Goal: Task Accomplishment & Management: Complete application form

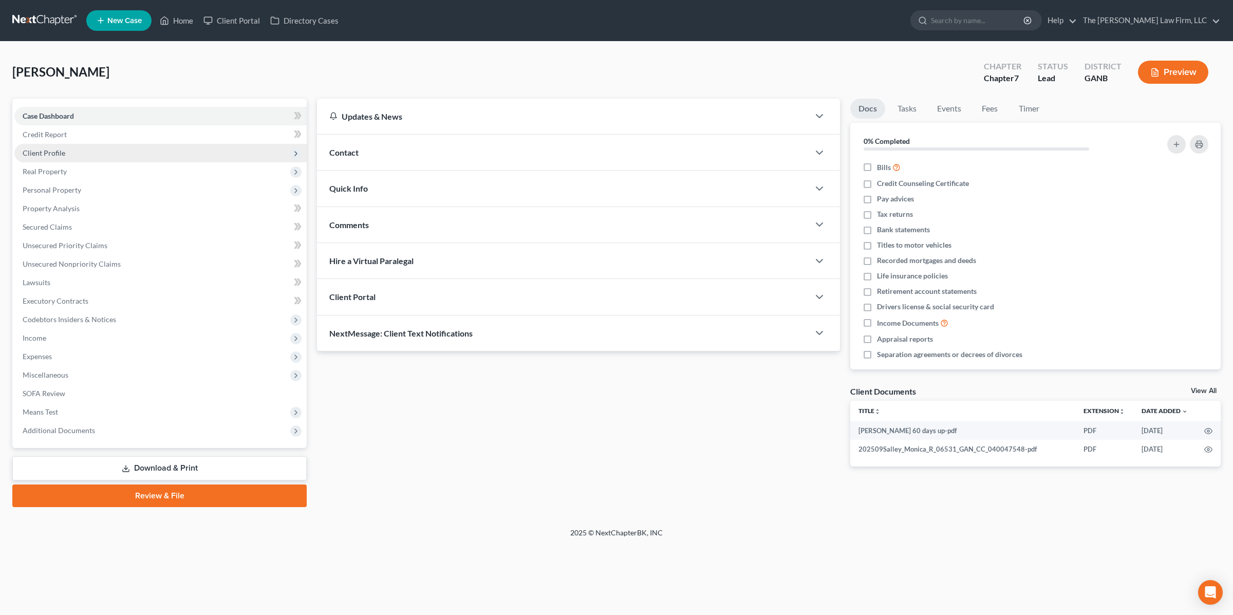
click at [61, 152] on span "Client Profile" at bounding box center [44, 152] width 43 height 9
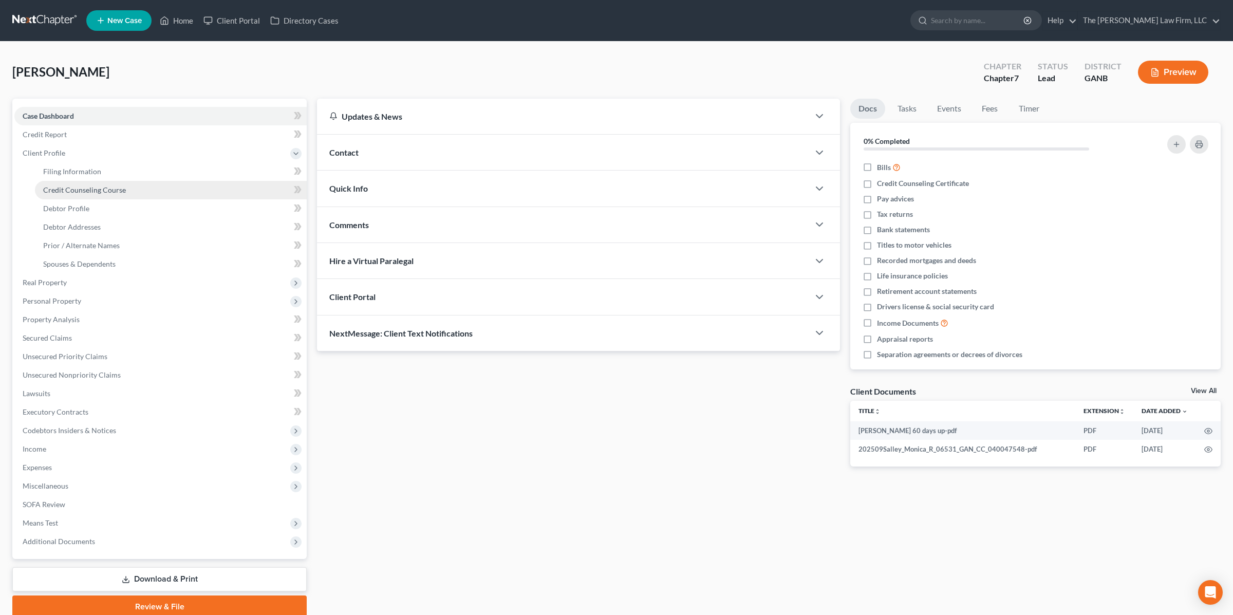
click at [64, 185] on span "Credit Counseling Course" at bounding box center [84, 189] width 83 height 9
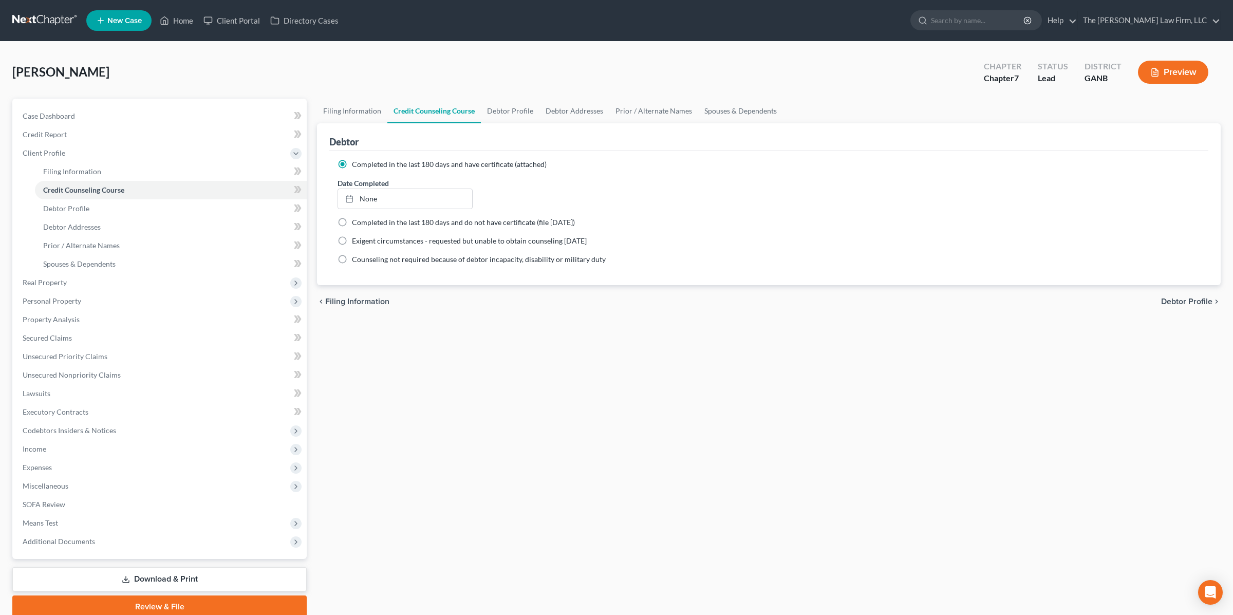
scroll to position [40, 0]
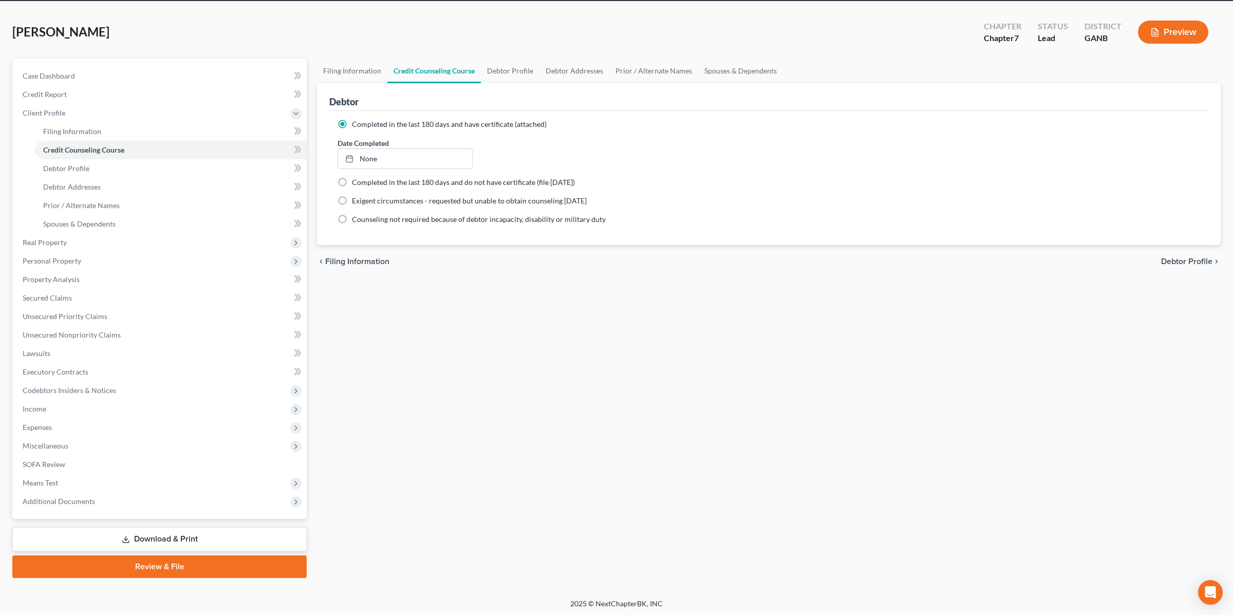
click at [196, 569] on link "Review & File" at bounding box center [159, 566] width 294 height 23
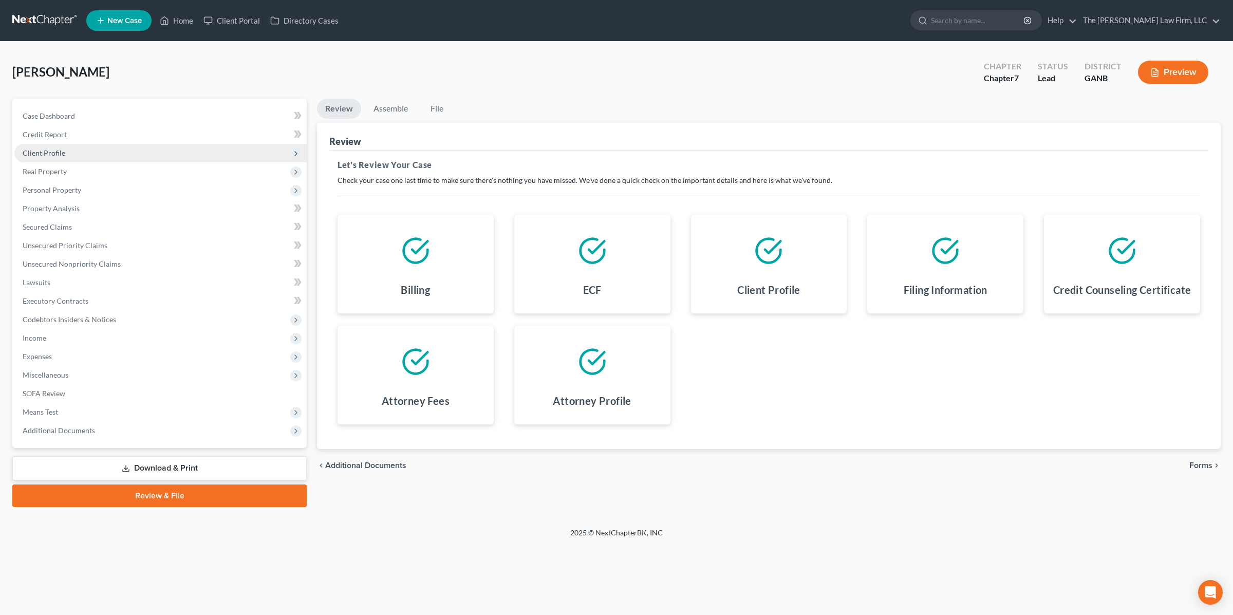
click at [64, 154] on span "Client Profile" at bounding box center [44, 152] width 43 height 9
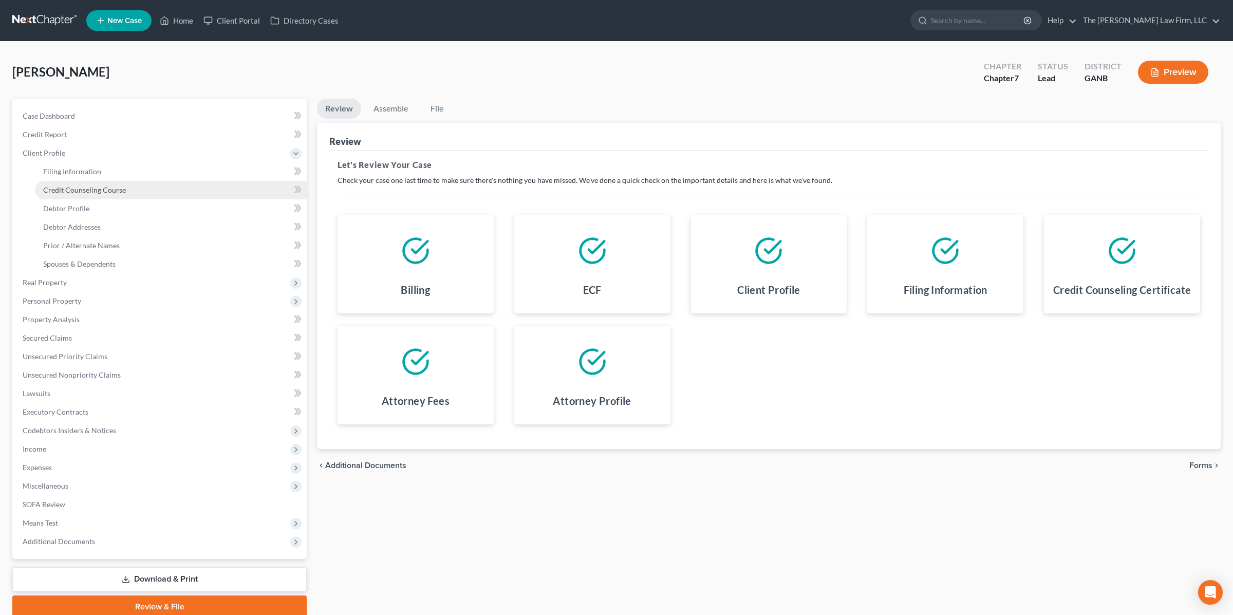
click at [111, 185] on span "Credit Counseling Course" at bounding box center [84, 189] width 83 height 9
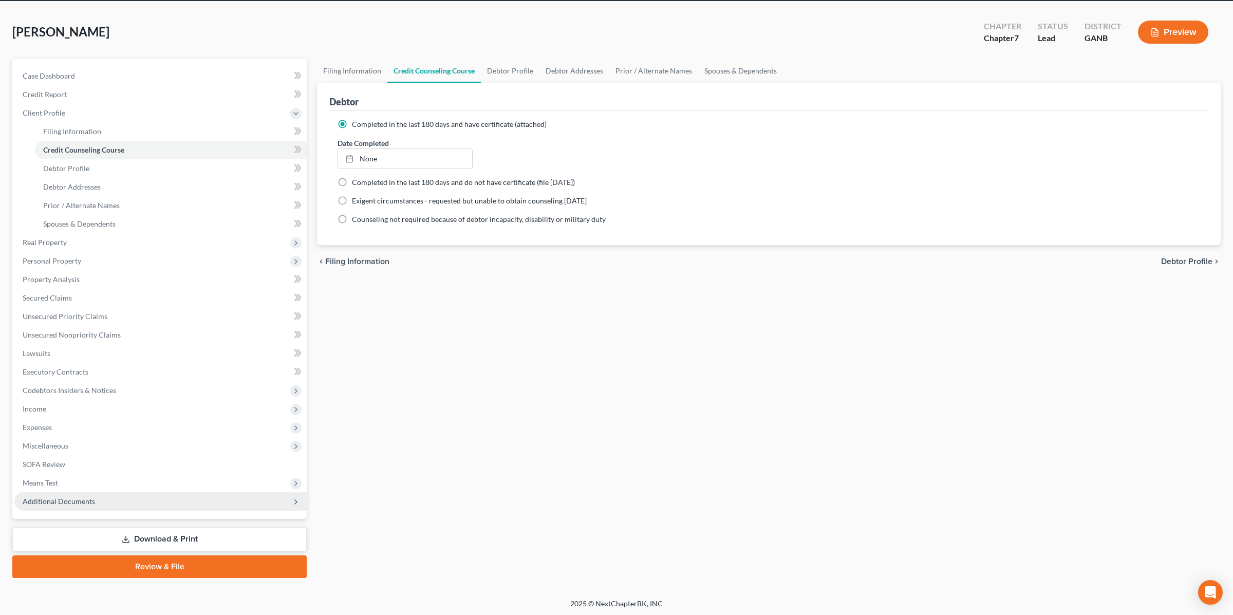
click at [65, 502] on span "Additional Documents" at bounding box center [59, 501] width 72 height 9
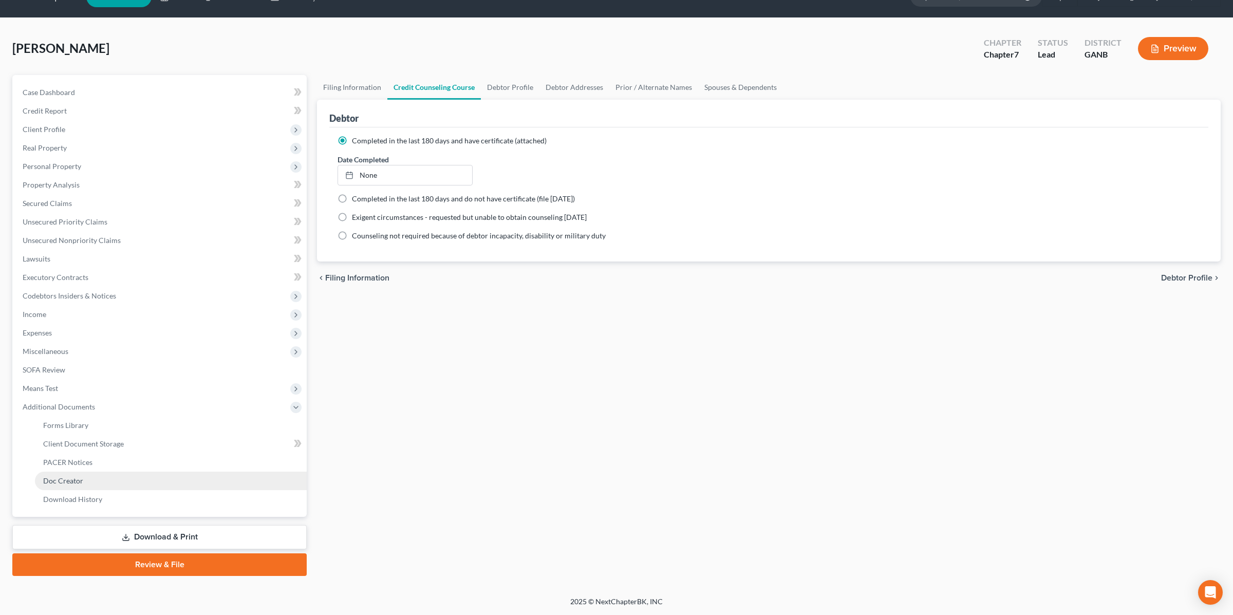
scroll to position [22, 0]
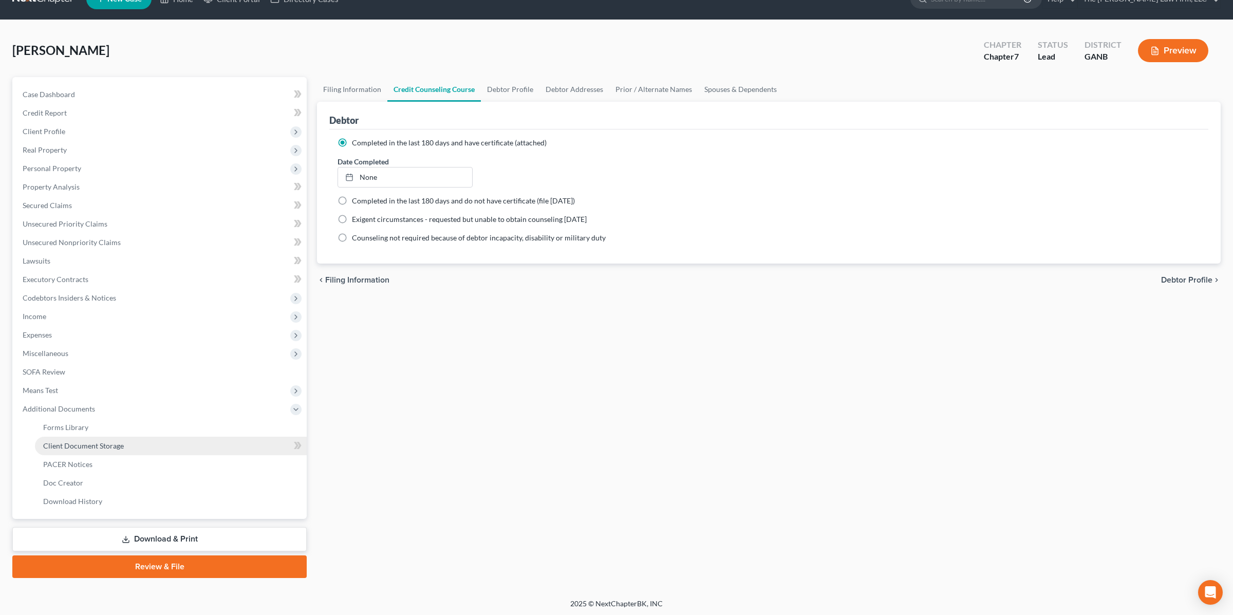
click at [157, 445] on link "Client Document Storage" at bounding box center [171, 446] width 272 height 18
select select "5"
select select "35"
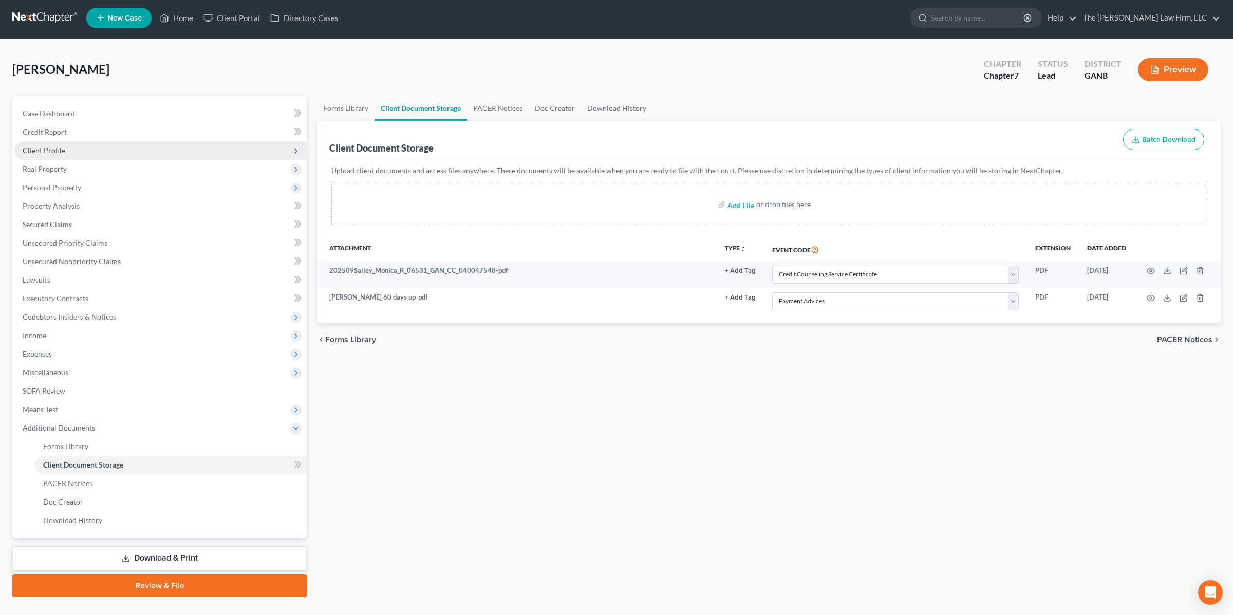
click at [85, 148] on span "Client Profile" at bounding box center [160, 150] width 292 height 18
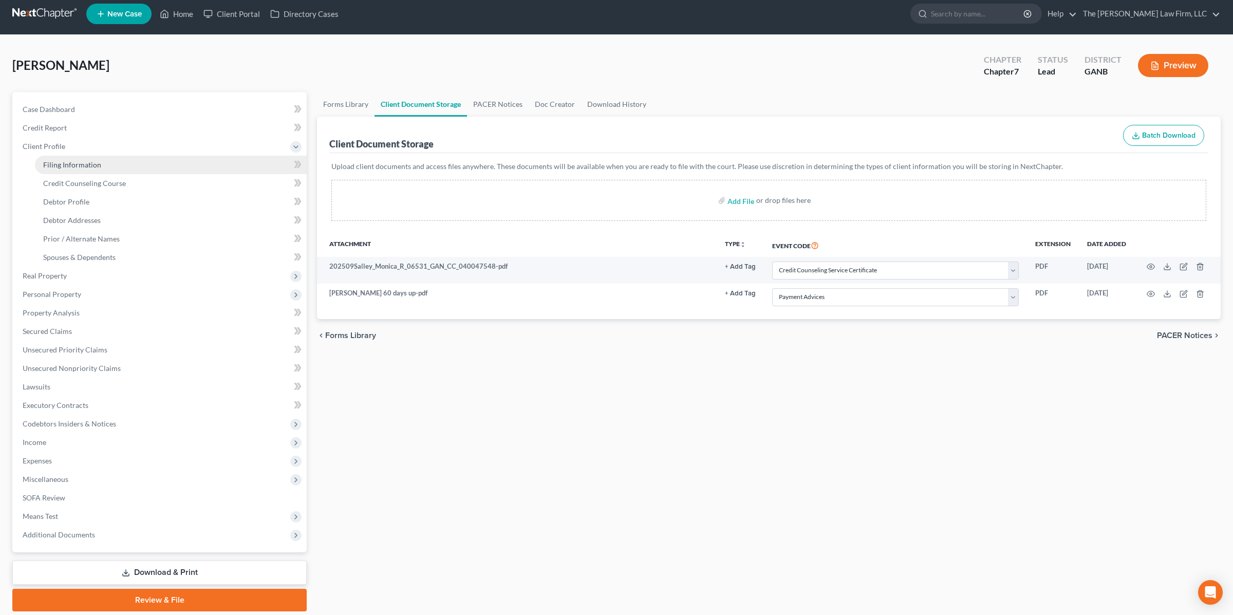
click at [85, 165] on span "Filing Information" at bounding box center [72, 164] width 58 height 9
select select "1"
select select "0"
select select "10"
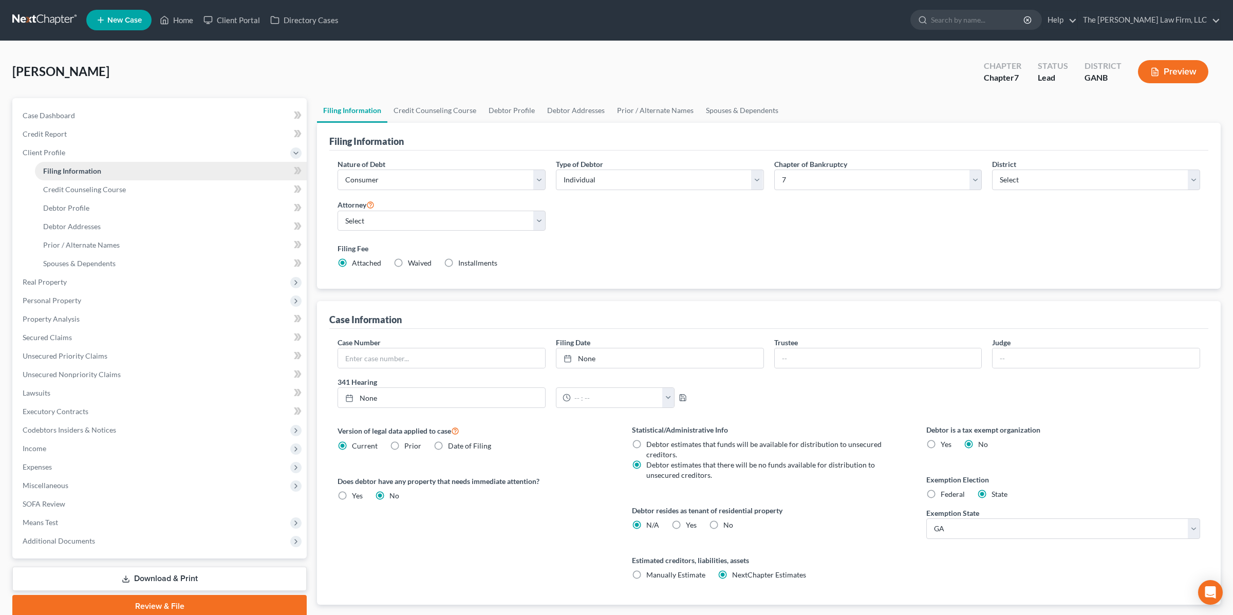
scroll to position [3, 0]
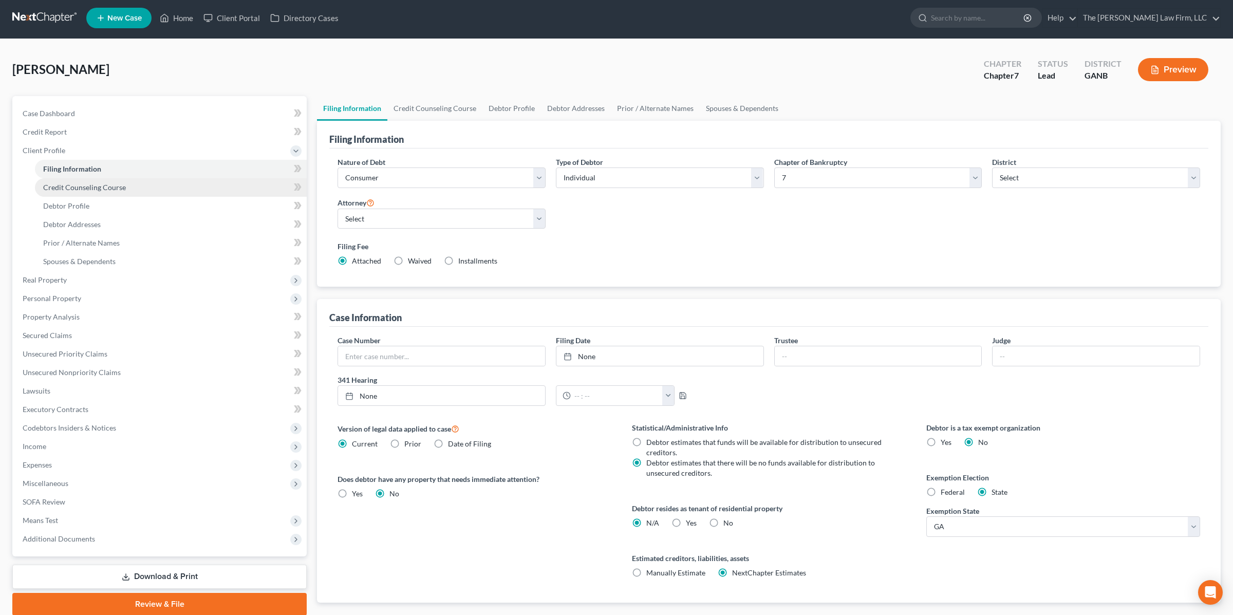
click at [86, 190] on span "Credit Counseling Course" at bounding box center [84, 187] width 83 height 9
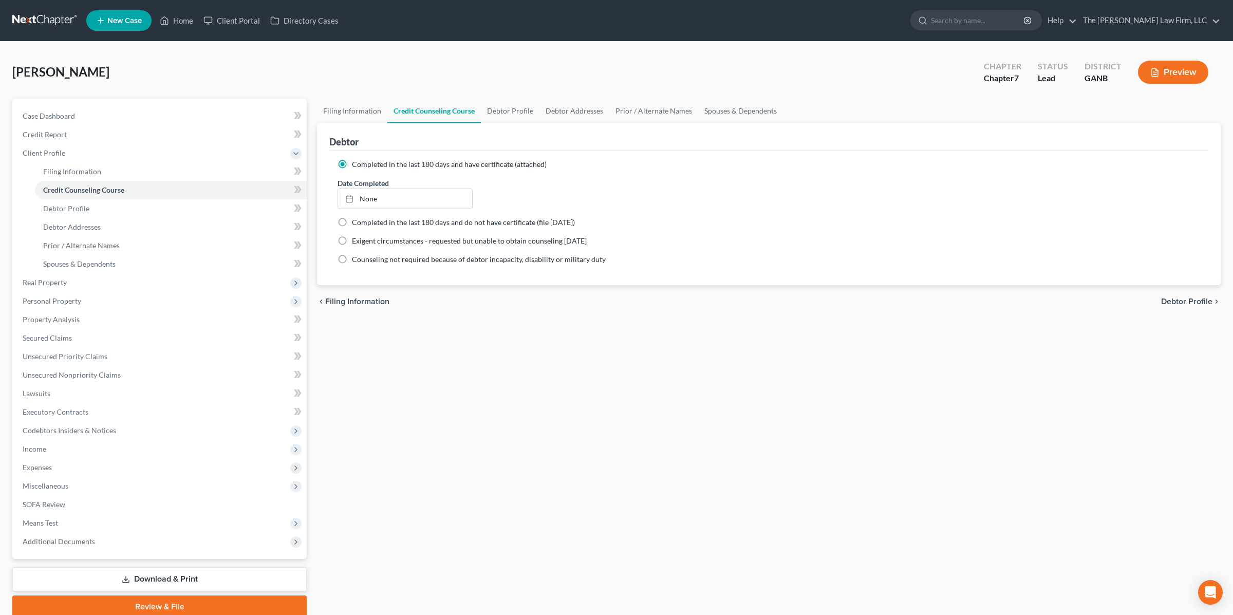
drag, startPoint x: 486, startPoint y: 345, endPoint x: 479, endPoint y: 345, distance: 6.7
click at [483, 345] on div "Filing Information Credit Counseling Course Debtor Profile Debtor Addresses Pri…" at bounding box center [769, 358] width 914 height 519
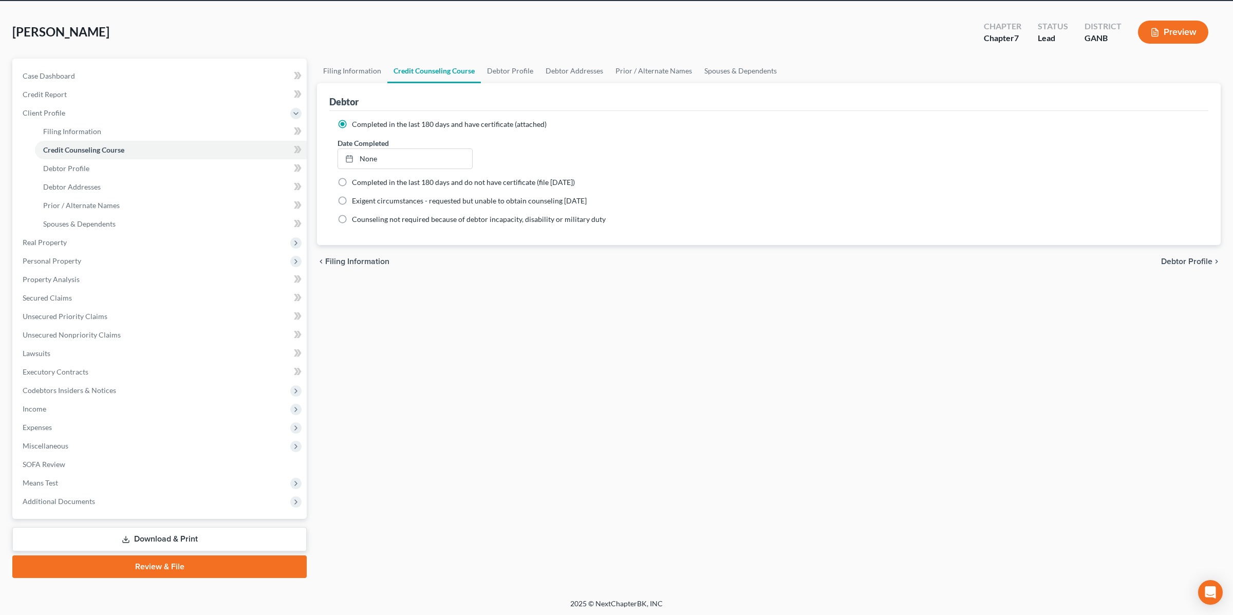
click at [193, 563] on link "Review & File" at bounding box center [159, 566] width 294 height 23
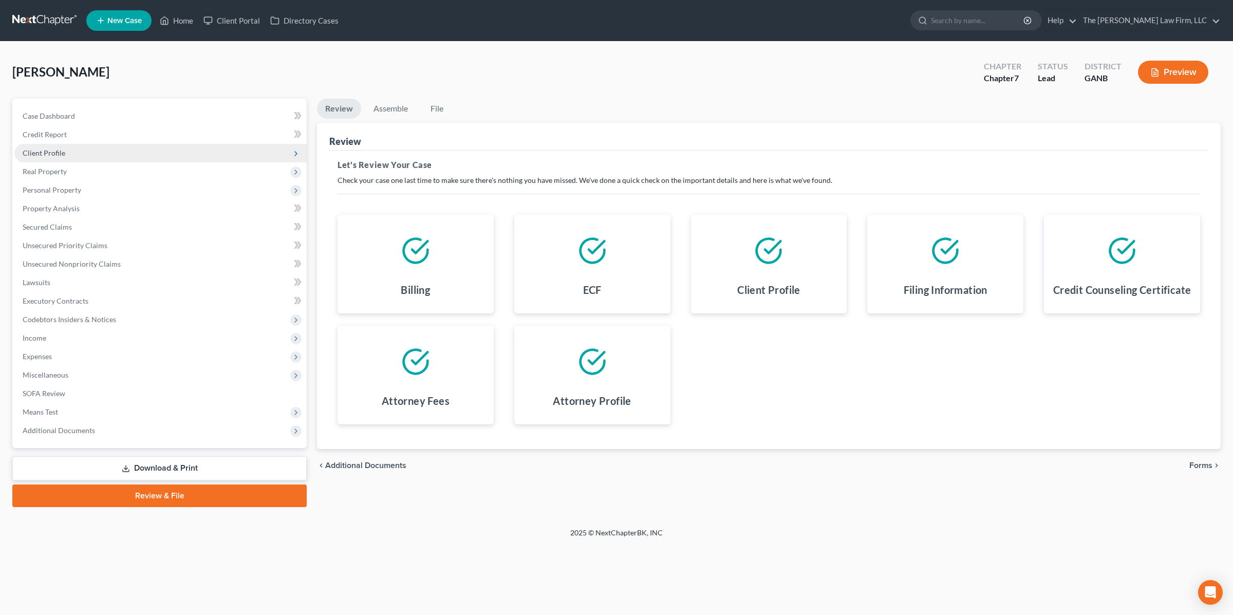
click at [87, 156] on span "Client Profile" at bounding box center [160, 153] width 292 height 18
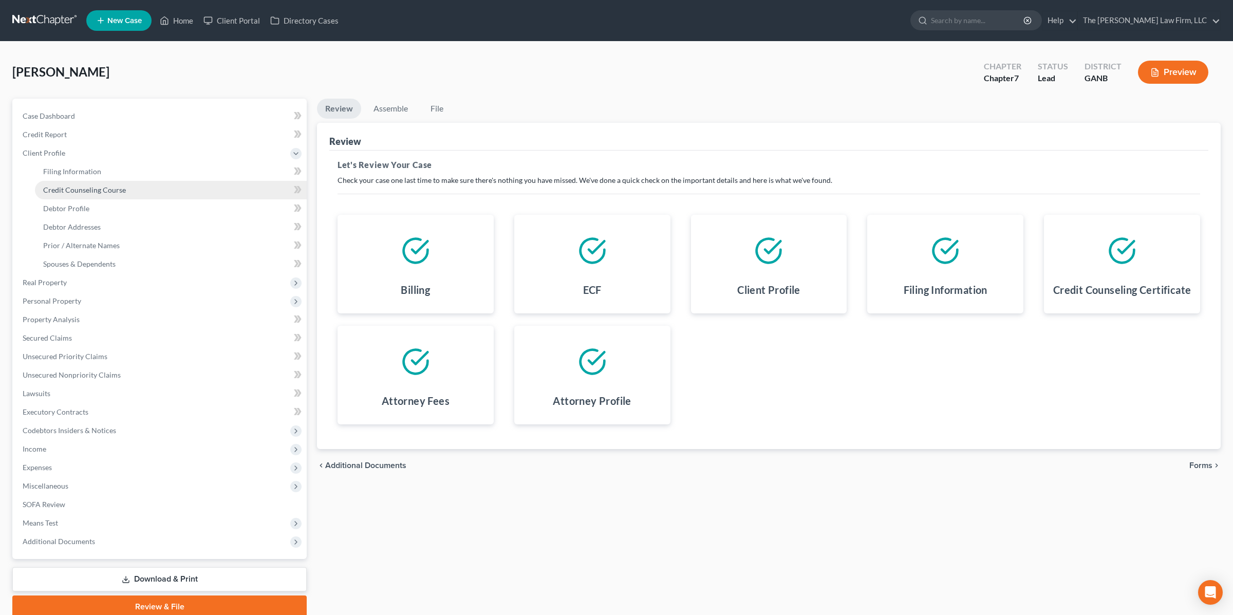
click at [74, 190] on span "Credit Counseling Course" at bounding box center [84, 189] width 83 height 9
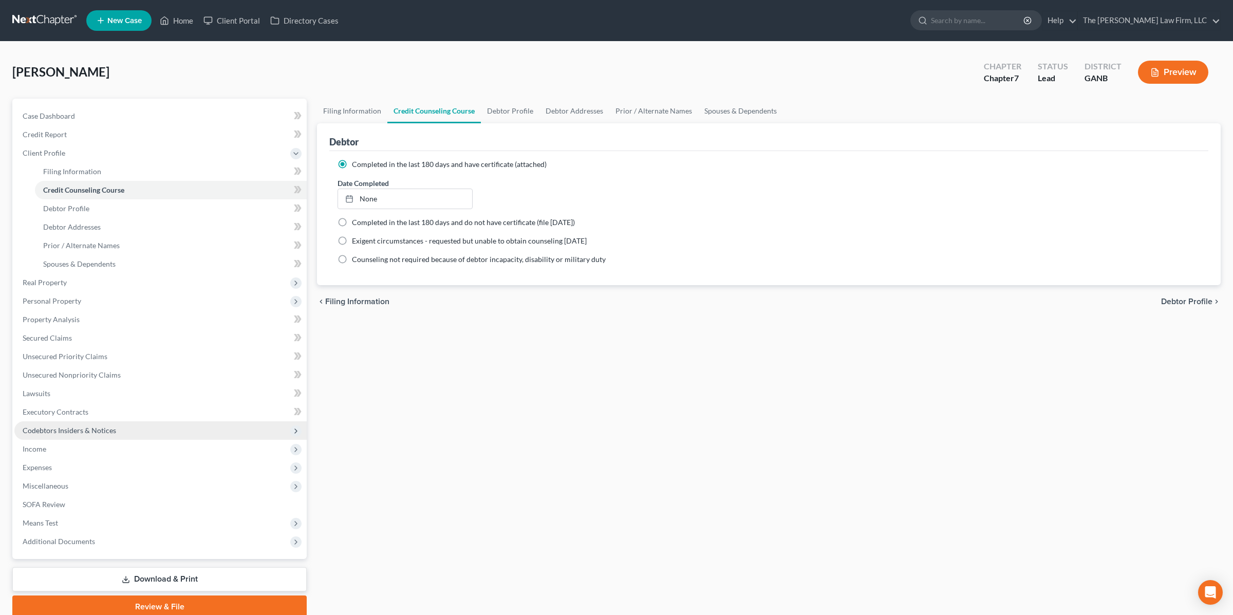
scroll to position [40, 0]
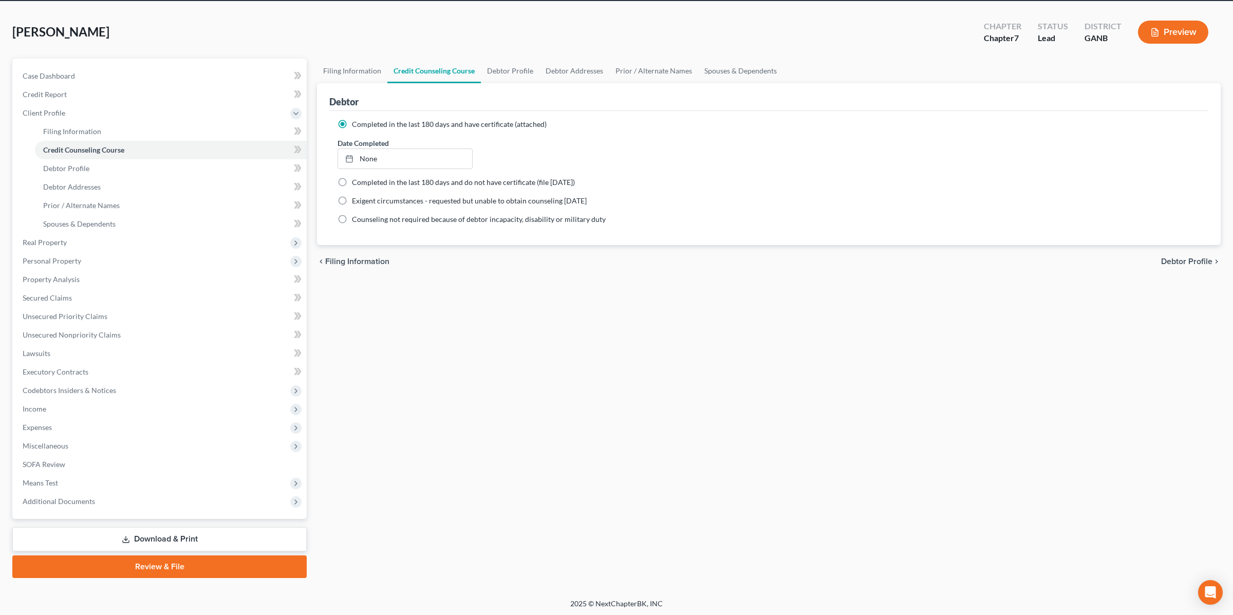
click at [194, 569] on link "Review & File" at bounding box center [159, 566] width 294 height 23
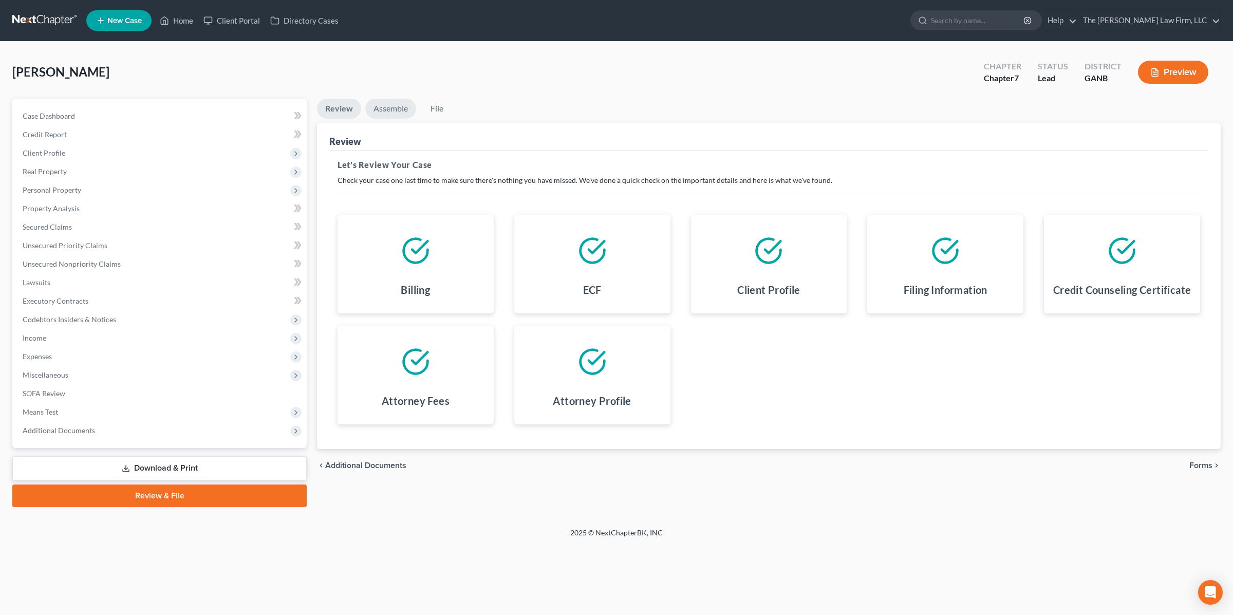
click at [385, 106] on link "Assemble" at bounding box center [390, 109] width 51 height 20
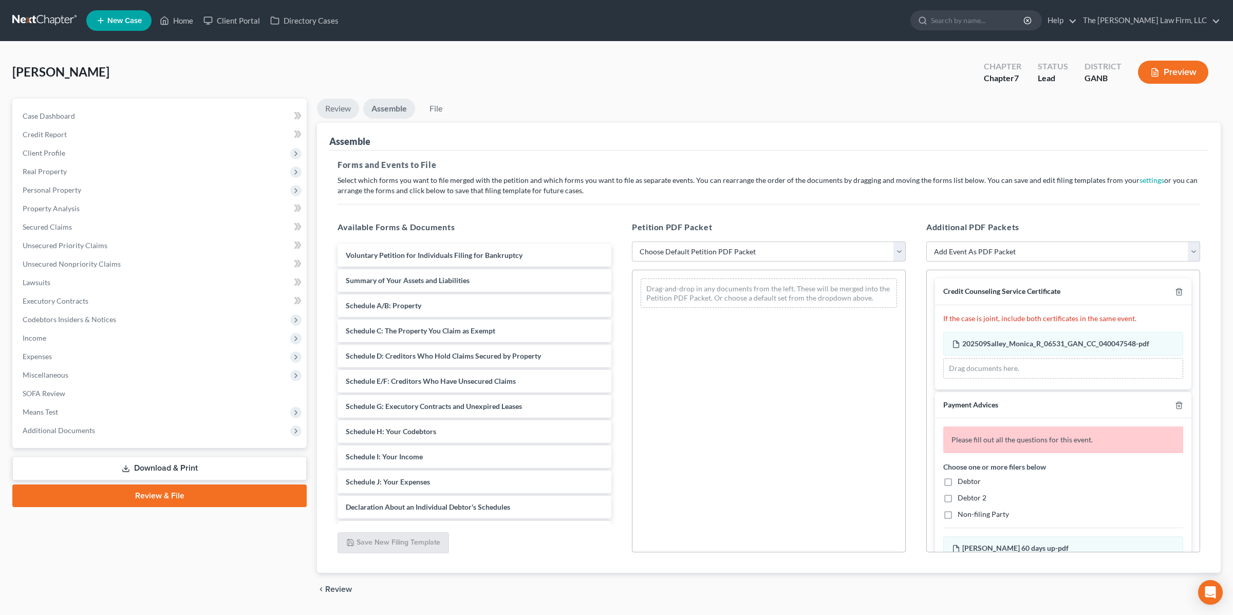
click at [340, 105] on link "Review" at bounding box center [338, 109] width 42 height 20
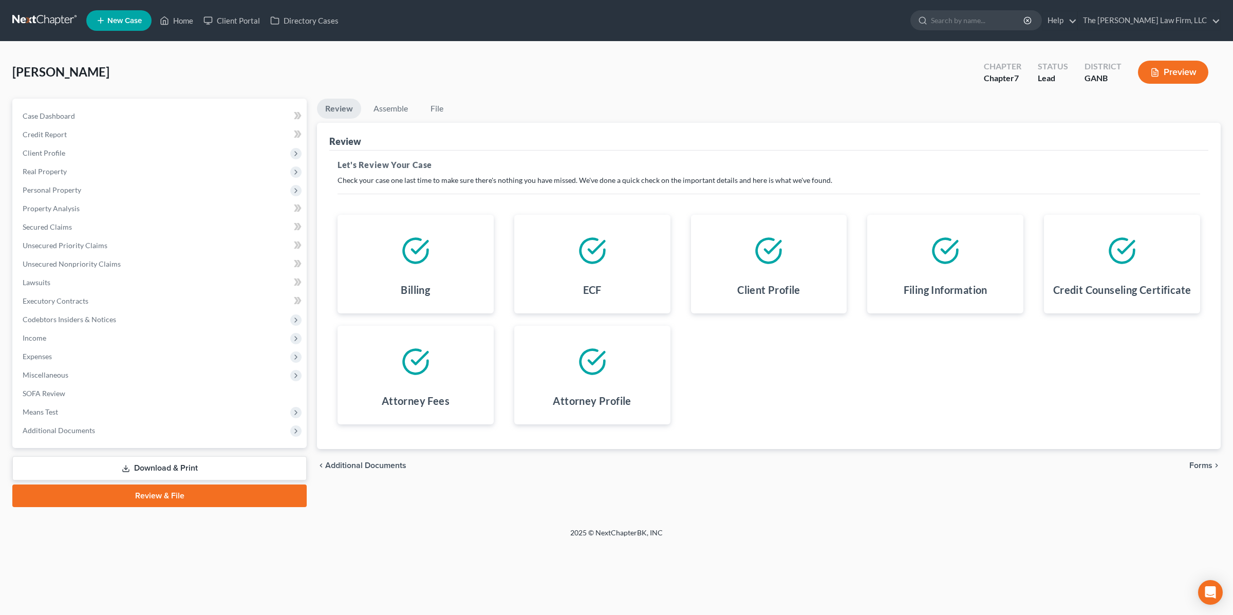
click at [361, 506] on div "Petition Navigation Case Dashboard Payments Invoices Payments Payments Credit R…" at bounding box center [616, 307] width 1208 height 417
click at [77, 152] on span "Client Profile" at bounding box center [160, 153] width 292 height 18
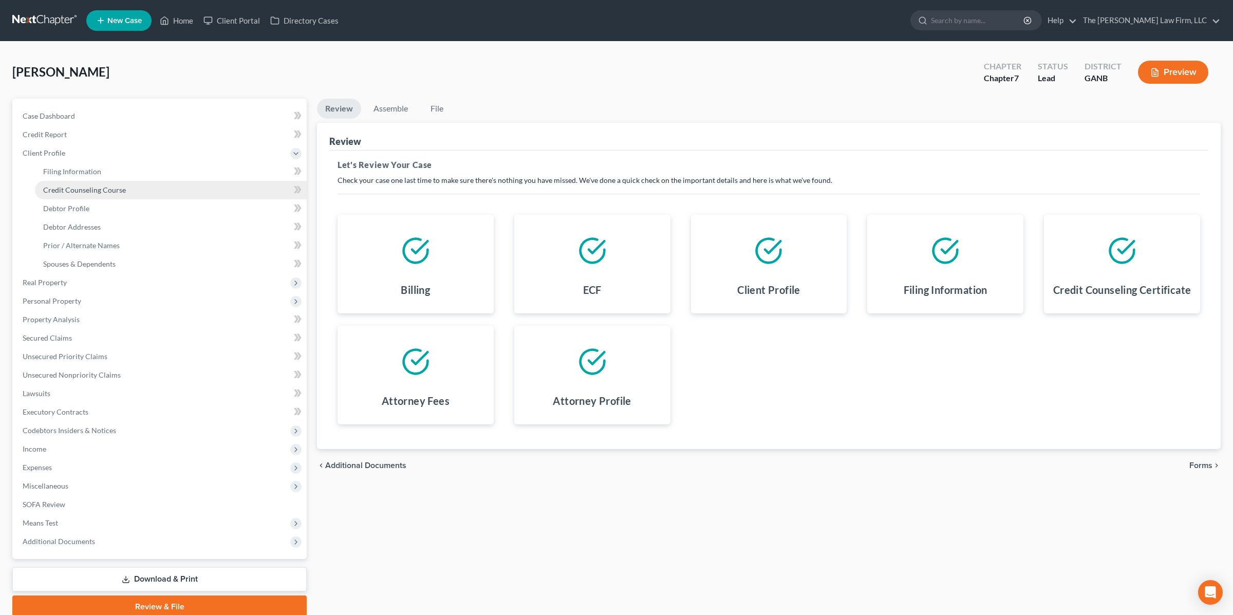
click at [96, 190] on span "Credit Counseling Course" at bounding box center [84, 189] width 83 height 9
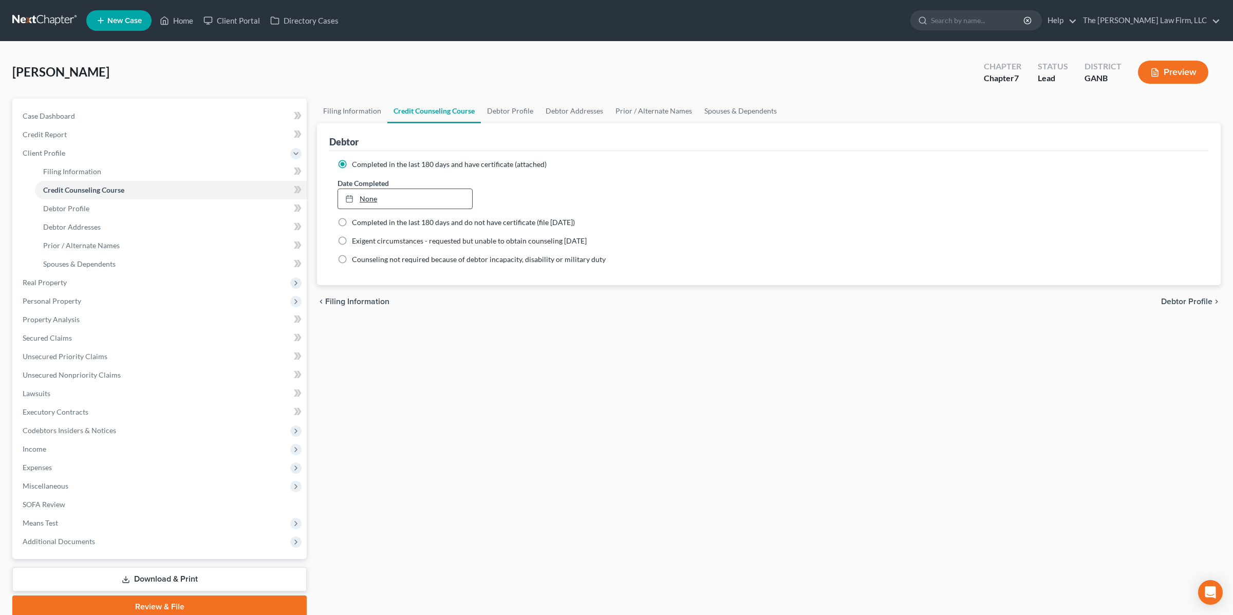
scroll to position [8, 0]
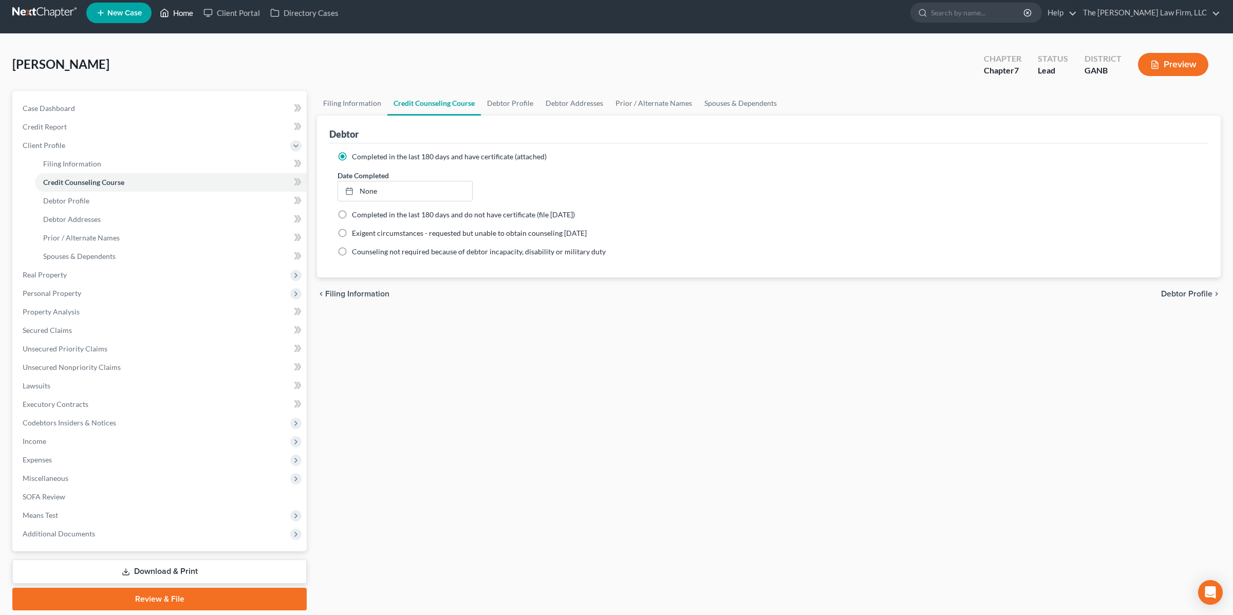
click at [179, 13] on link "Home" at bounding box center [177, 13] width 44 height 18
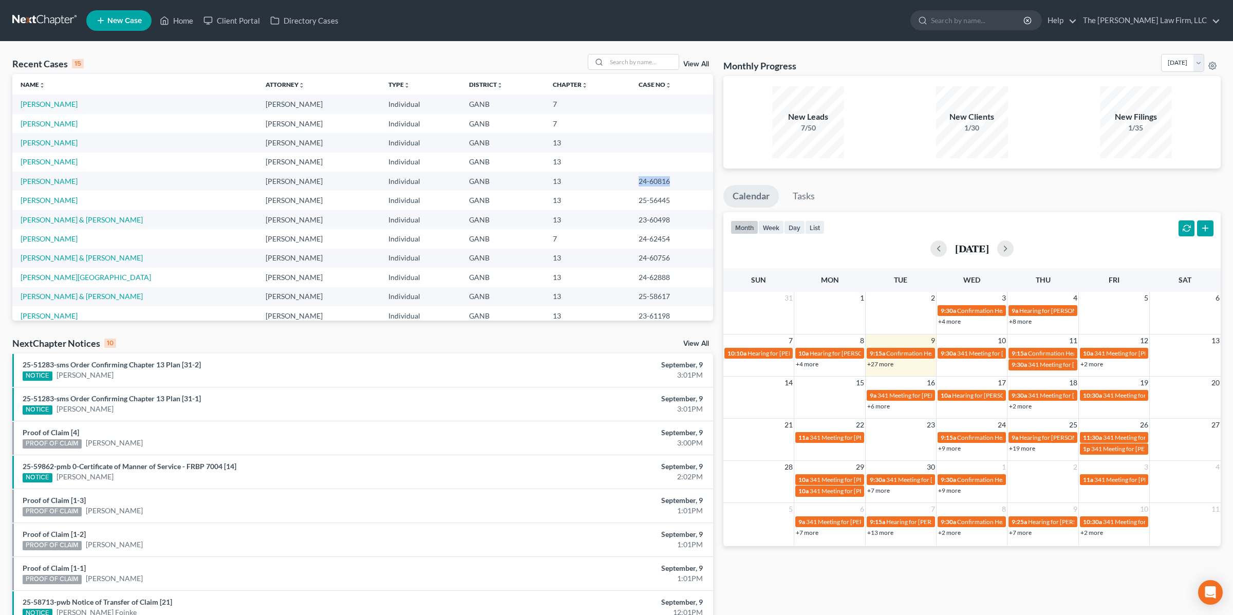
drag, startPoint x: 631, startPoint y: 183, endPoint x: 530, endPoint y: 185, distance: 101.2
click at [630, 183] on td "24-60816" at bounding box center [671, 181] width 82 height 19
click at [49, 183] on link "[PERSON_NAME]" at bounding box center [49, 181] width 57 height 9
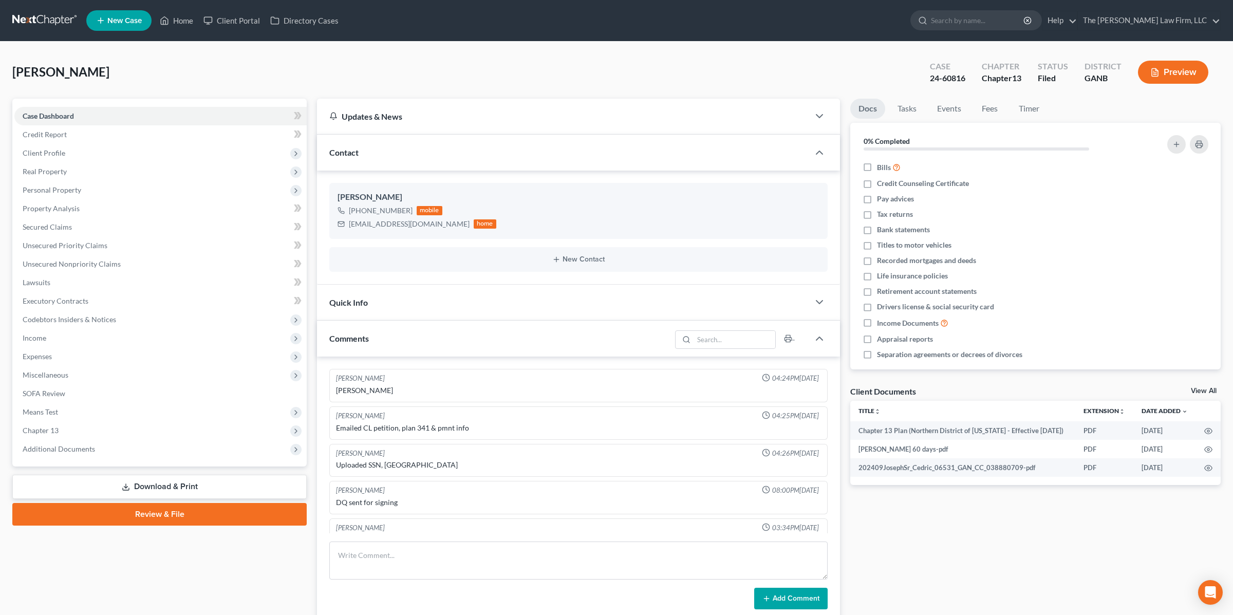
scroll to position [200, 0]
